Goal: Task Accomplishment & Management: Manage account settings

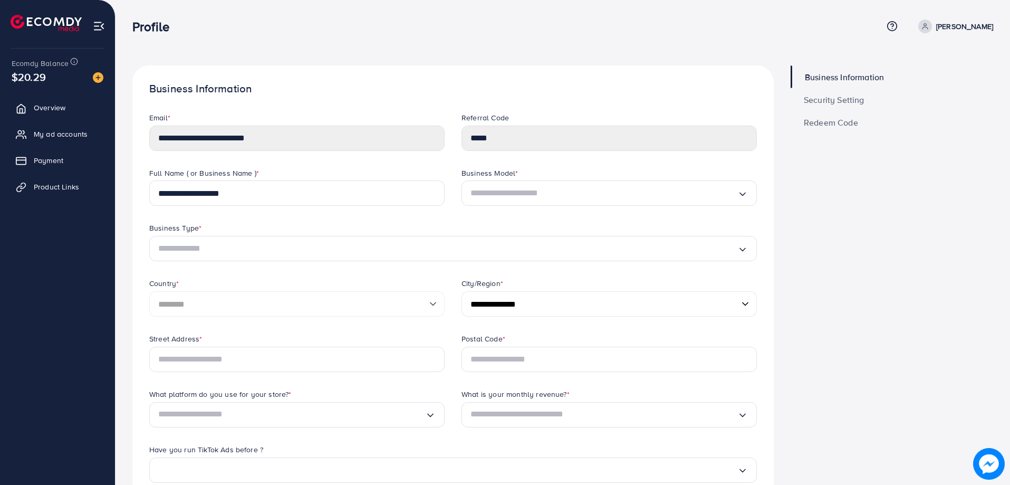
select select "********"
click at [53, 124] on link "My ad accounts" at bounding box center [57, 133] width 99 height 21
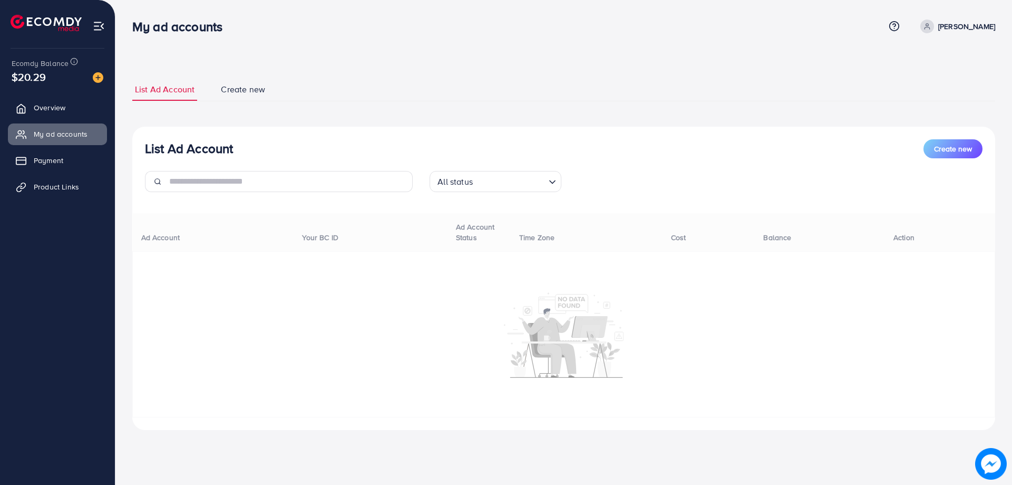
click at [54, 202] on ul "Overview My ad accounts Payment Product Links" at bounding box center [57, 151] width 115 height 116
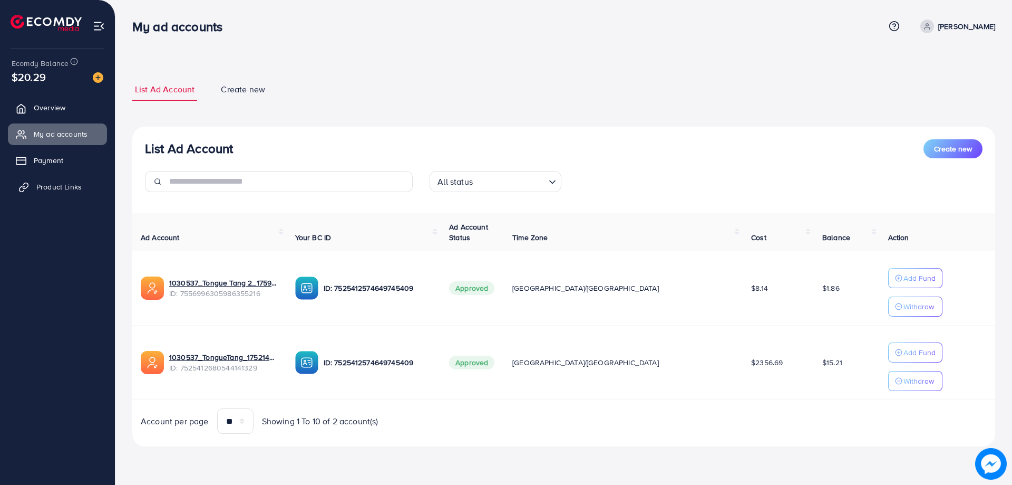
click at [62, 184] on span "Product Links" at bounding box center [58, 186] width 45 height 11
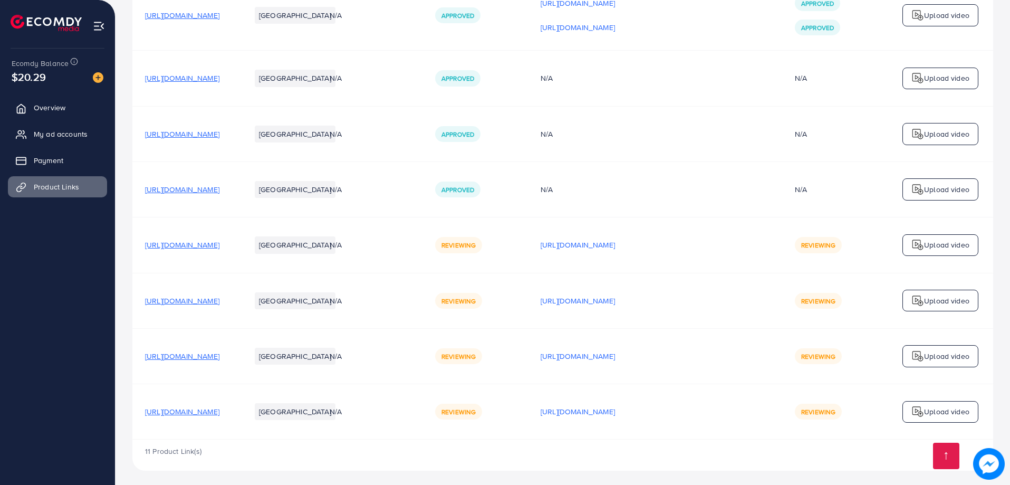
scroll to position [598, 0]
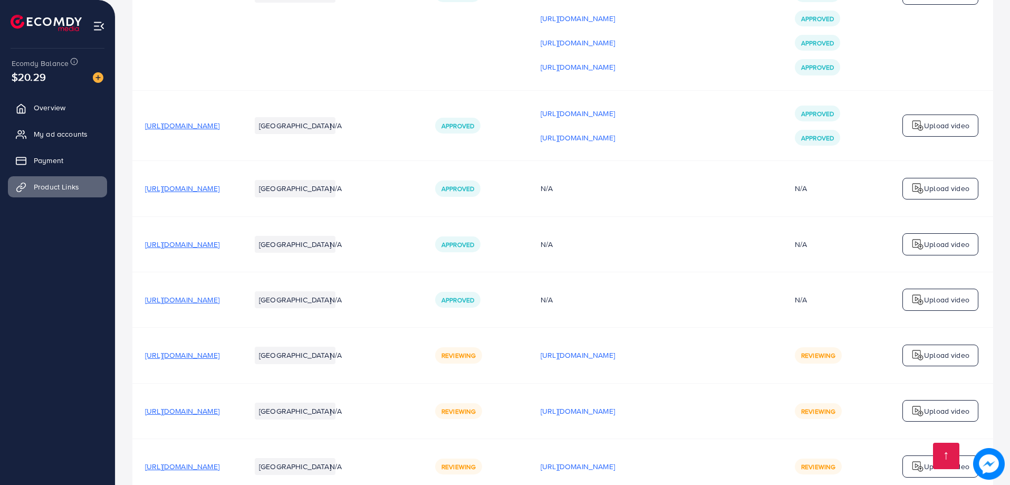
scroll to position [598, 0]
